Goal: Task Accomplishment & Management: Complete application form

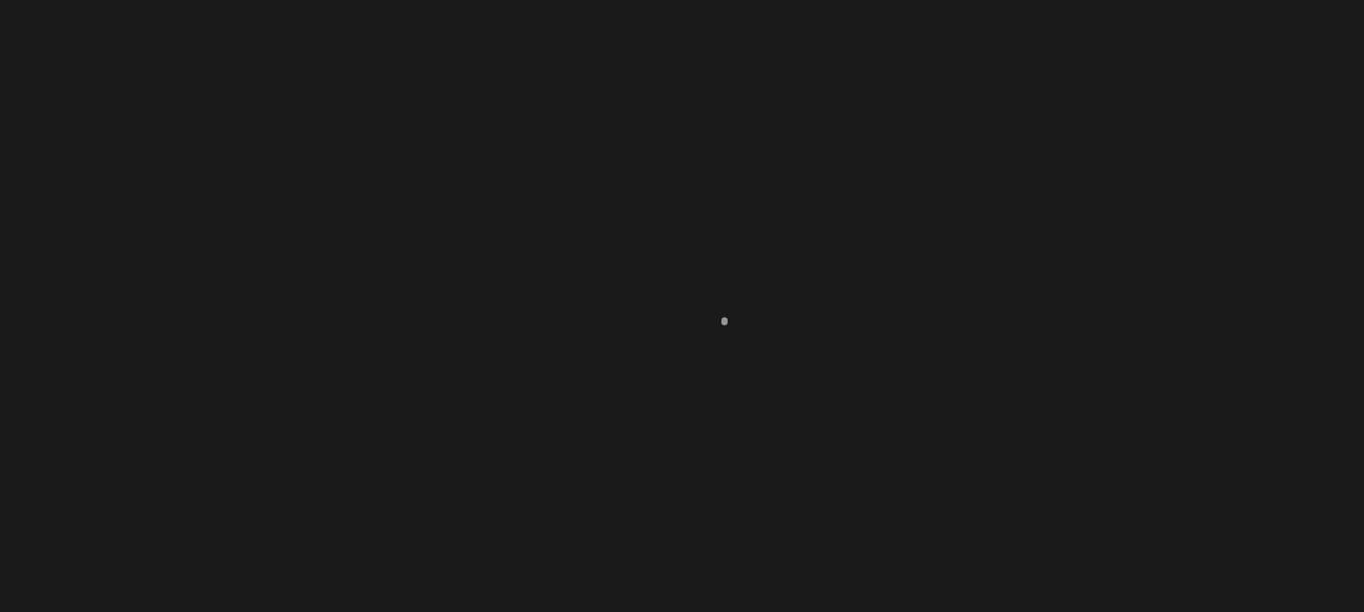
scroll to position [127, 0]
type input "[PERSON_NAME]-T0006"
type input "[PERSON_NAME]"
select select
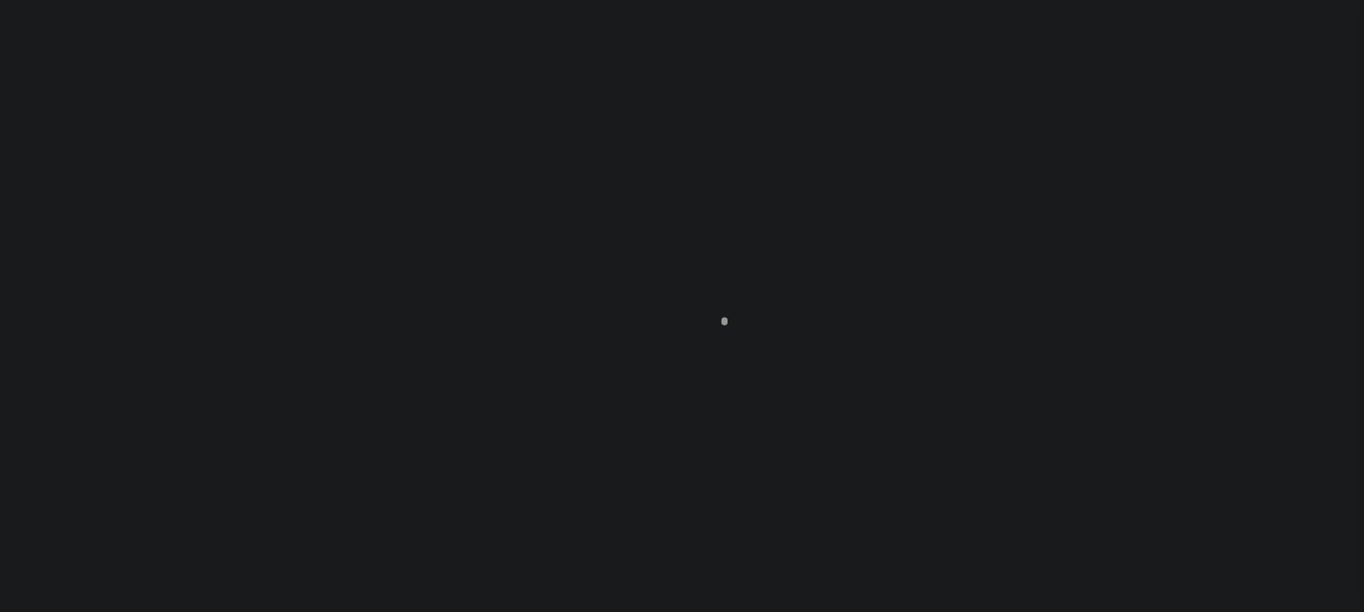
type input "[STREET_ADDRESS]"
type input "INDEPENDENCE LA 70443-2708"
type input "[DATE]"
select select "10"
select select "Escrow"
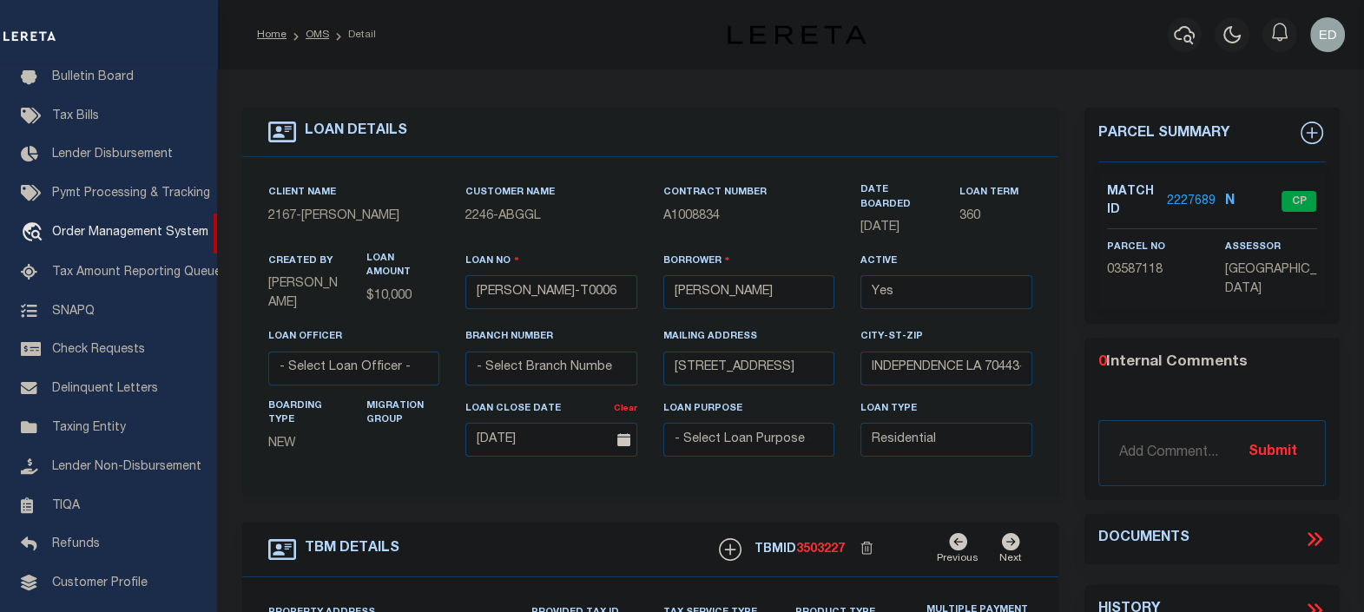
type input "[STREET_ADDRESS]"
select select
type input "INDEPENDENCE LA 70443-2708"
type input "LA"
click at [1024, 117] on div "LOAN DETAILS" at bounding box center [650, 132] width 817 height 49
